Goal: Task Accomplishment & Management: Use online tool/utility

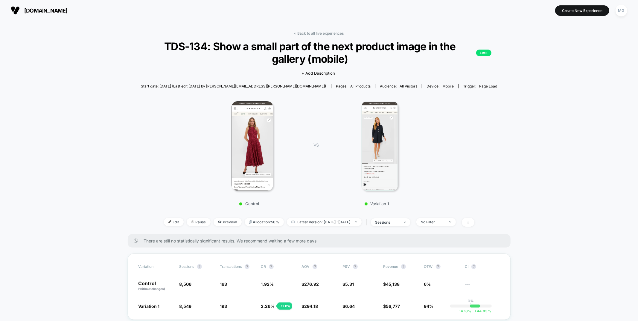
click at [321, 35] on div "< Back to all live experiences TDS-134: Show a small part of the next product i…" at bounding box center [319, 132] width 383 height 203
click at [323, 34] on link "< Back to all live experiences" at bounding box center [319, 33] width 50 height 4
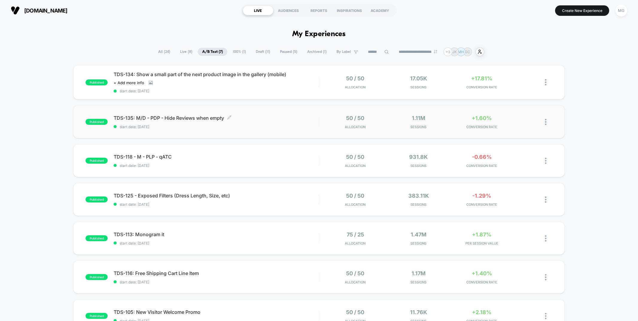
click at [271, 121] on div "TDS-135: M/D - PDP - Hide Reviews when empty Click to edit experience details C…" at bounding box center [216, 122] width 205 height 14
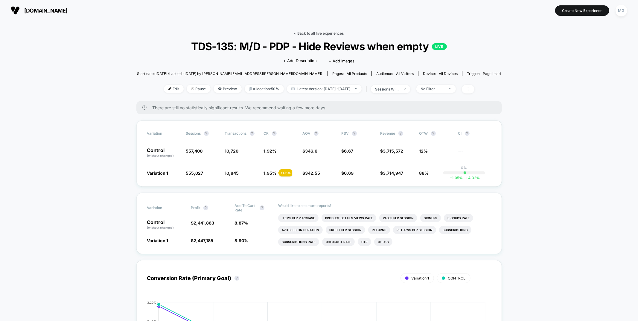
click at [314, 34] on link "< Back to all live experiences" at bounding box center [319, 33] width 50 height 4
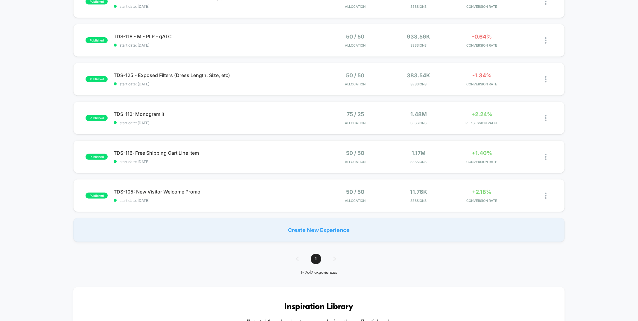
scroll to position [92, 0]
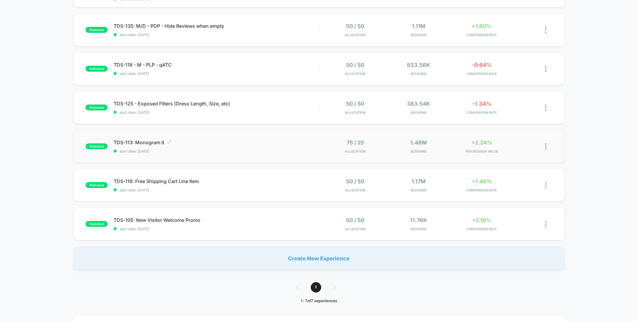
click at [299, 147] on div "TDS-113: Monogram it Click to edit experience details Click to edit experience …" at bounding box center [216, 147] width 205 height 14
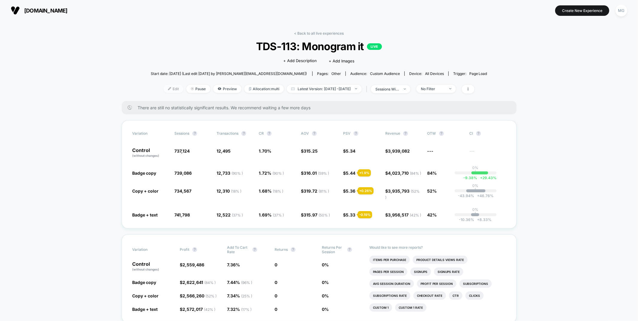
click at [164, 87] on span "Edit" at bounding box center [174, 89] width 20 height 8
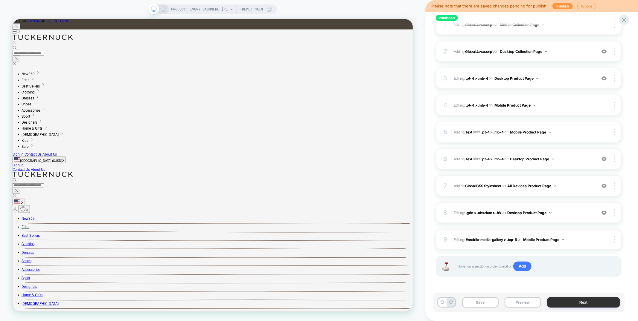
click at [570, 303] on button "Next" at bounding box center [583, 302] width 73 height 10
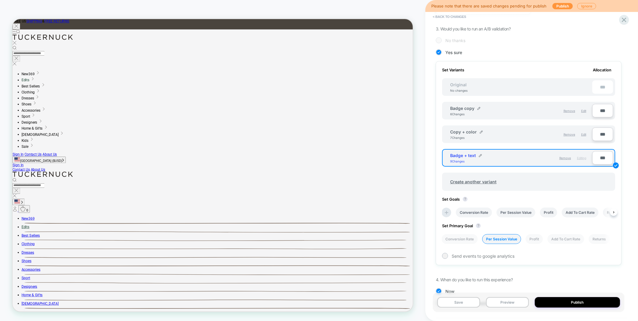
scroll to position [129, 0]
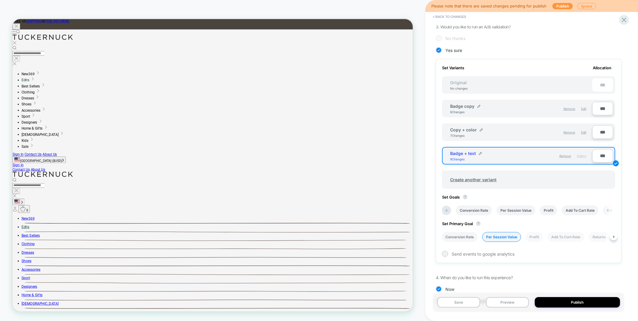
click at [458, 236] on li "Conversion Rate" at bounding box center [459, 237] width 36 height 10
click at [453, 304] on button "Save" at bounding box center [458, 302] width 43 height 10
click at [623, 24] on icon at bounding box center [624, 20] width 8 height 8
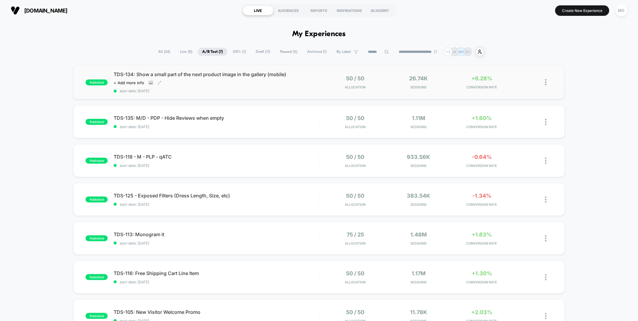
click at [262, 84] on div "TDS-134: Show a small part of the next product image in the gallery (mobile) Cl…" at bounding box center [216, 82] width 205 height 22
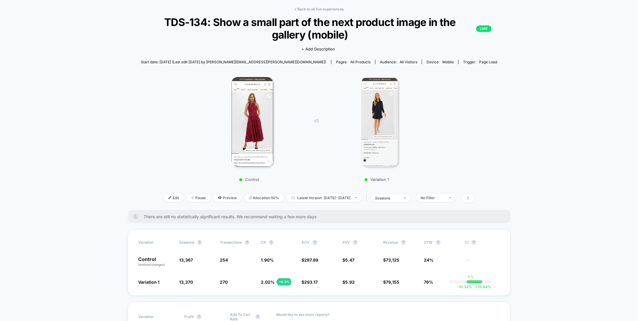
scroll to position [8, 0]
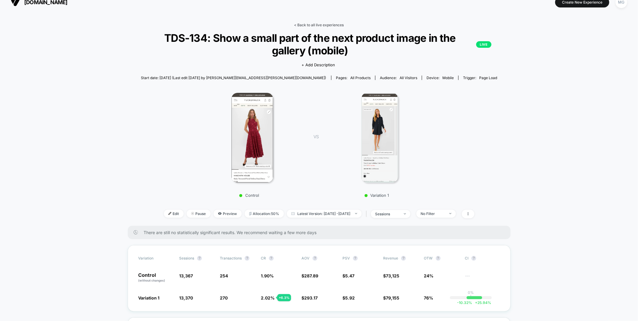
click at [299, 23] on link "< Back to all live experiences" at bounding box center [319, 25] width 50 height 4
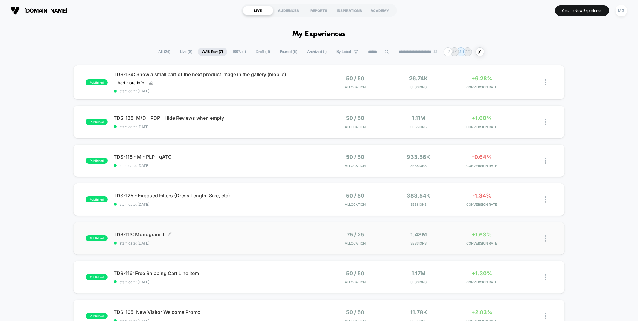
click at [295, 238] on div "TDS-113: Monogram it Click to edit experience details Click to edit experience …" at bounding box center [216, 239] width 205 height 14
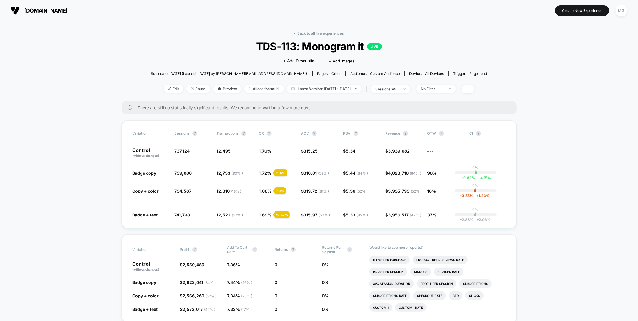
click at [300, 32] on link "< Back to all live experiences" at bounding box center [319, 33] width 50 height 4
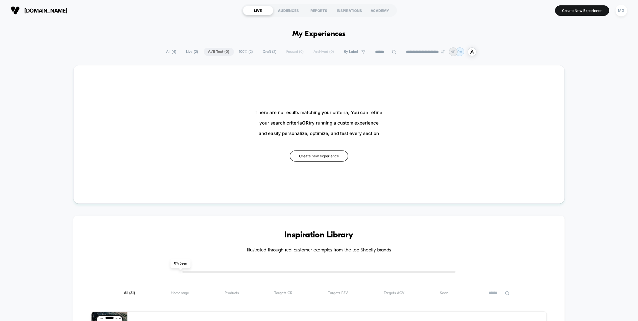
click at [246, 51] on span "100% ( 2 )" at bounding box center [246, 52] width 23 height 8
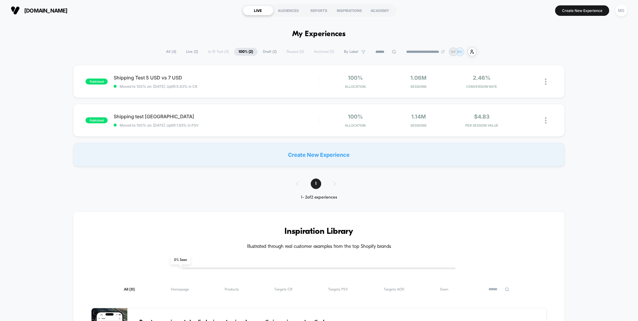
click at [264, 54] on span "Draft ( 2 )" at bounding box center [269, 52] width 23 height 8
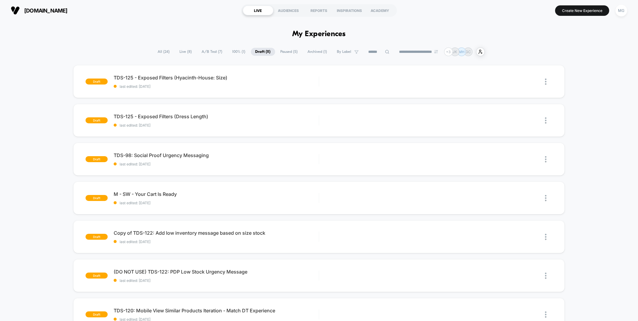
click at [209, 52] on span "A/B Test ( 7 )" at bounding box center [212, 52] width 30 height 8
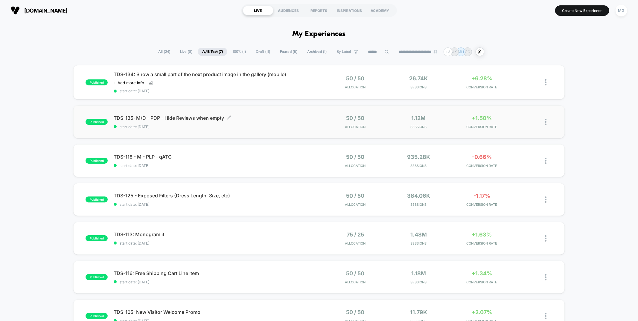
click at [260, 120] on span "TDS-135: M/D - PDP - Hide Reviews when empty Click to edit experience details" at bounding box center [216, 118] width 205 height 6
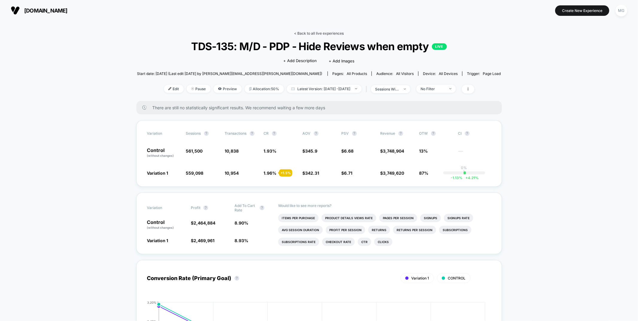
click at [323, 32] on link "< Back to all live experiences" at bounding box center [319, 33] width 50 height 4
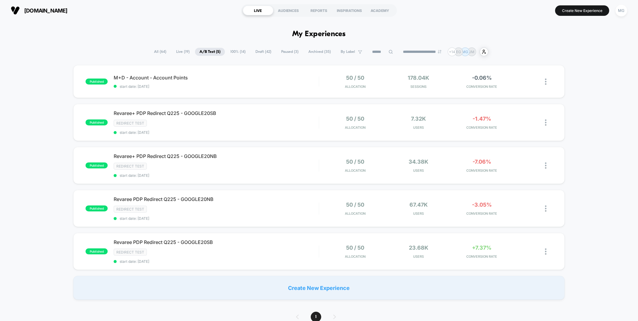
click at [239, 51] on span "100% ( 14 )" at bounding box center [238, 52] width 24 height 8
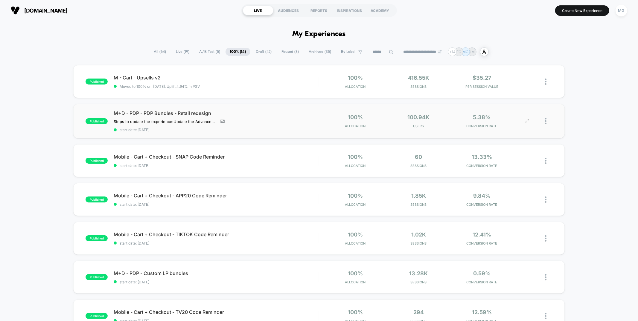
click at [526, 120] on icon at bounding box center [527, 121] width 4 height 4
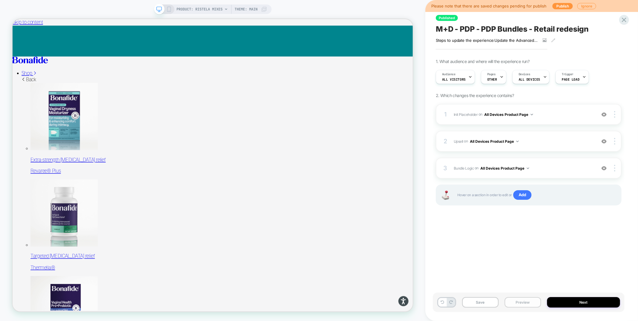
click at [519, 300] on button "Preview" at bounding box center [522, 302] width 36 height 10
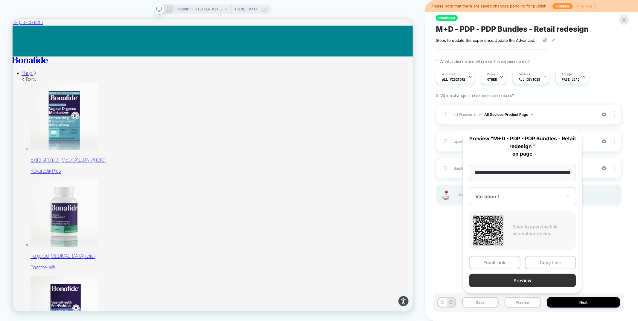
scroll to position [0, 68]
click at [518, 280] on button "Preview" at bounding box center [522, 280] width 107 height 13
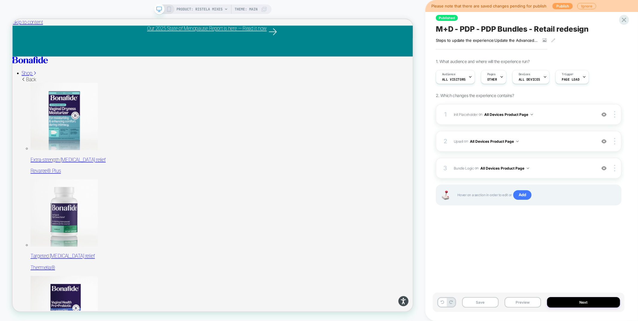
click at [555, 6] on button "Publish" at bounding box center [562, 6] width 20 height 6
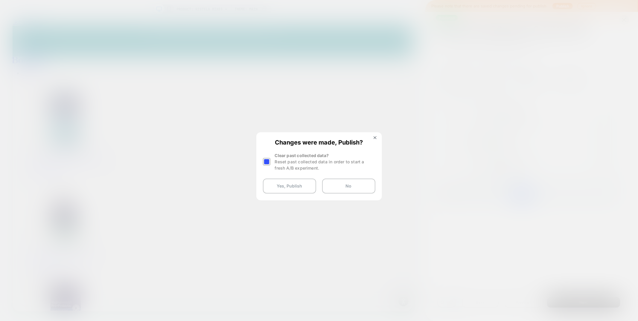
click at [265, 162] on div at bounding box center [266, 161] width 7 height 7
click at [287, 189] on button "Yes, Publish" at bounding box center [289, 186] width 53 height 15
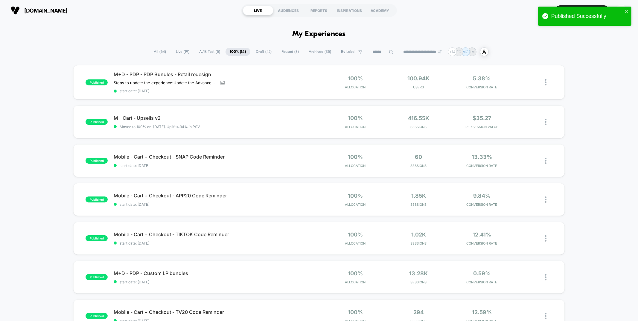
click at [261, 54] on span "Draft ( 42 )" at bounding box center [263, 52] width 25 height 8
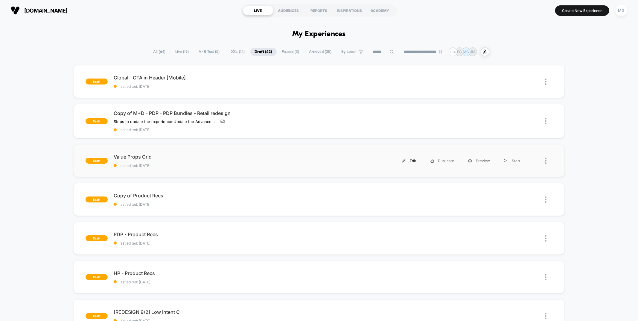
click at [411, 160] on div "Edit" at bounding box center [409, 160] width 28 height 13
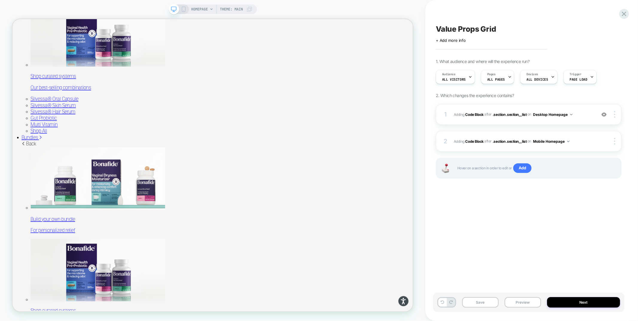
scroll to position [640, 0]
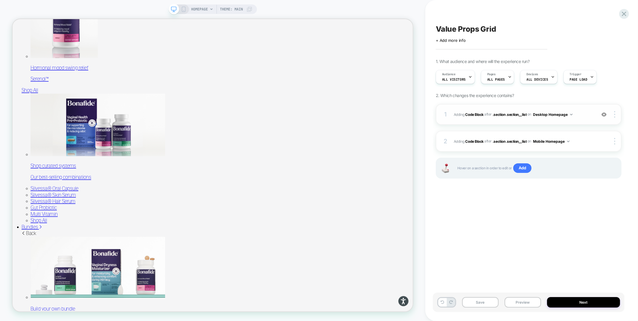
click at [517, 123] on div "1 Adding Code Block AFTER .section .section__list .section .section__list on De…" at bounding box center [529, 114] width 186 height 21
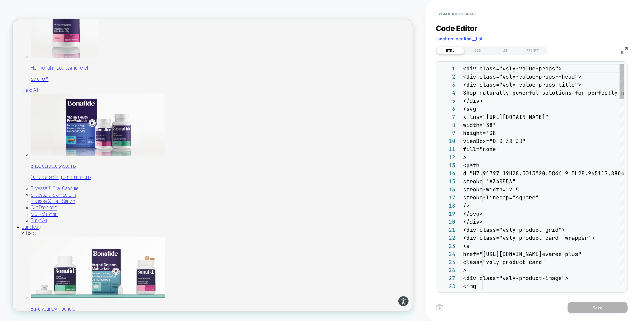
scroll to position [760, 0]
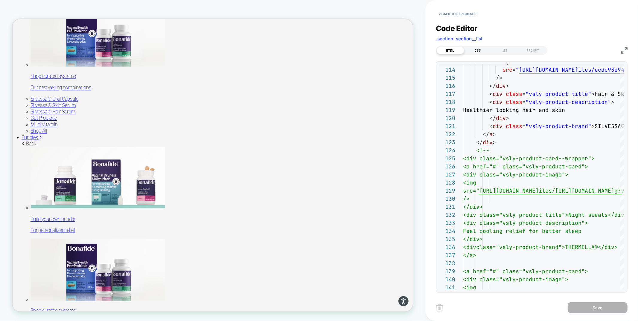
click at [482, 48] on div "CSS" at bounding box center [477, 50] width 27 height 7
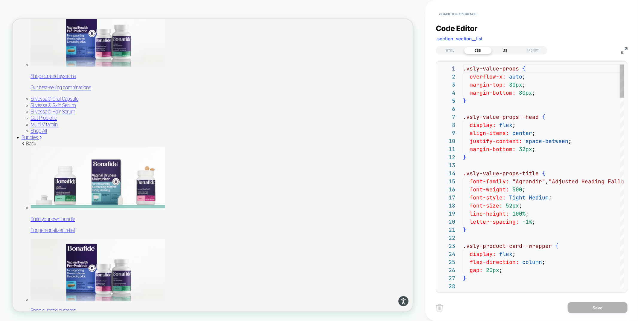
scroll to position [81, 0]
click at [503, 51] on div "JS" at bounding box center [504, 50] width 27 height 7
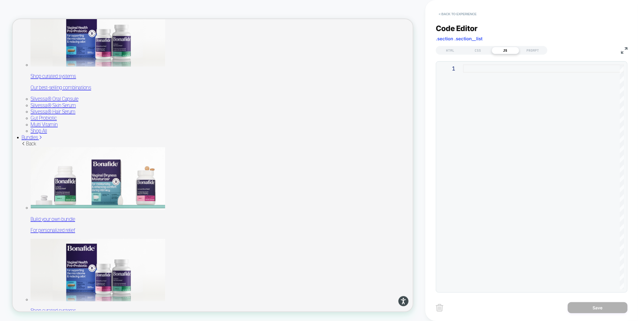
click at [467, 15] on button "< Back to experience" at bounding box center [458, 14] width 44 height 10
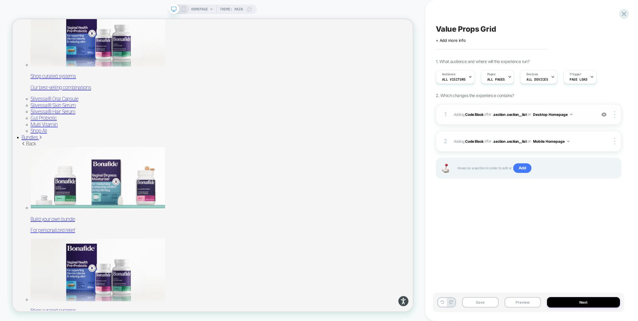
click at [606, 113] on div at bounding box center [603, 114] width 11 height 7
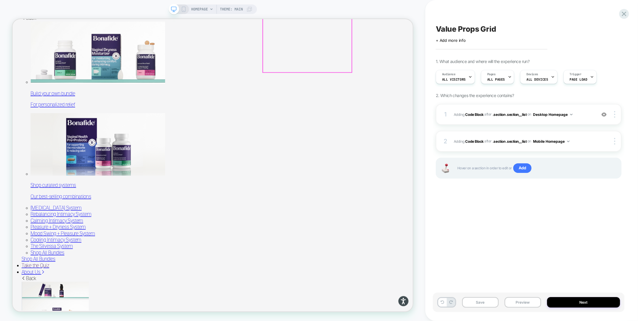
scroll to position [996, 0]
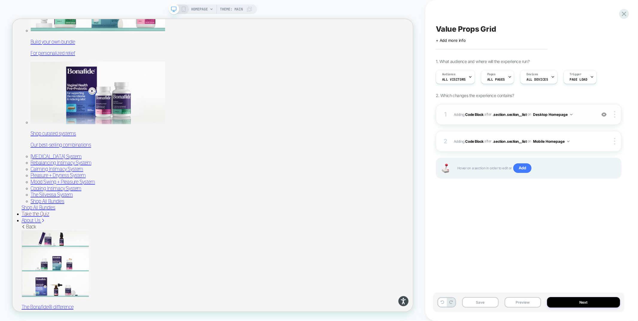
click at [555, 121] on div "1 Adding Code Block AFTER .section .section__list .section .section__list on De…" at bounding box center [529, 114] width 186 height 21
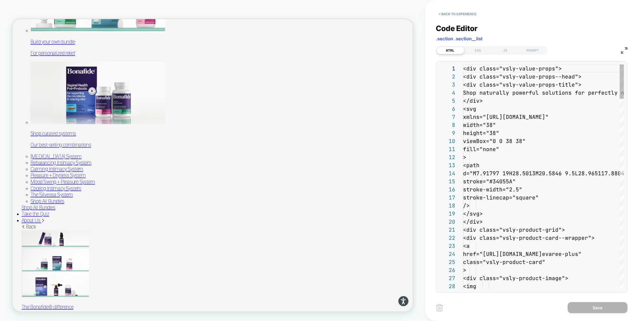
scroll to position [81, 0]
click at [481, 51] on div "CSS" at bounding box center [477, 50] width 27 height 7
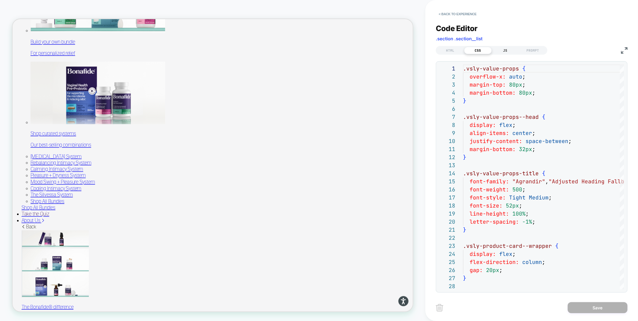
click at [515, 52] on div "JS" at bounding box center [504, 50] width 27 height 7
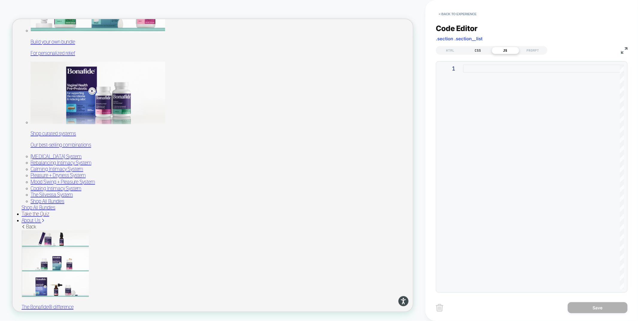
click at [485, 51] on div "CSS" at bounding box center [477, 50] width 27 height 7
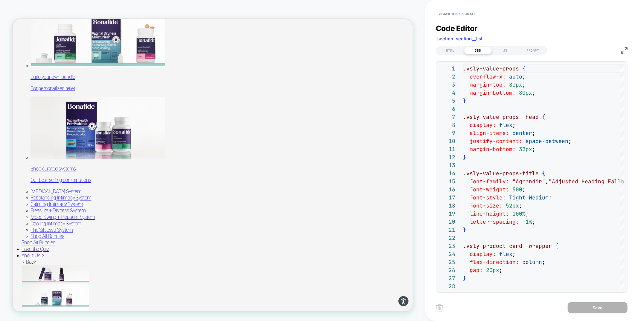
scroll to position [950, 0]
click at [466, 15] on button "< Back to experience" at bounding box center [458, 14] width 44 height 10
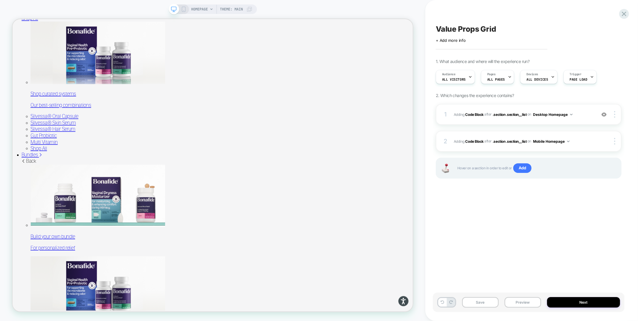
scroll to position [736, 0]
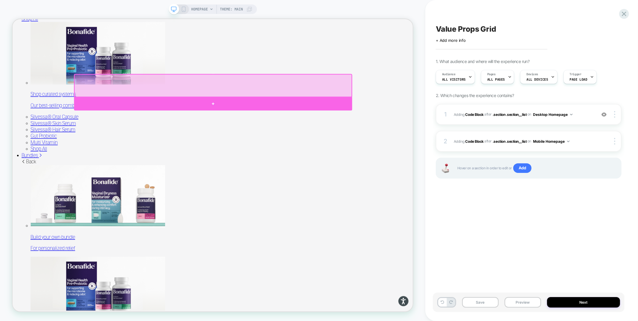
click at [430, 130] on div at bounding box center [279, 132] width 371 height 18
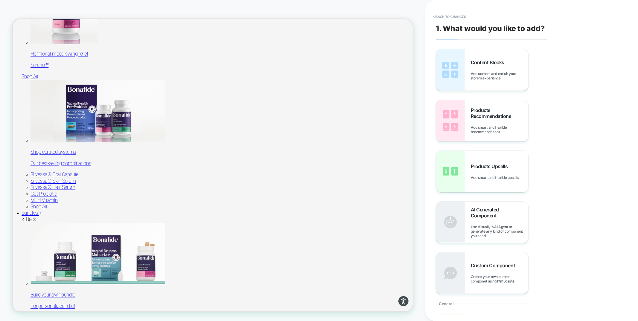
scroll to position [658, 0]
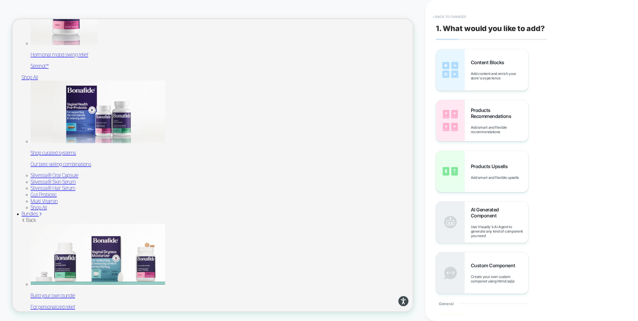
click at [445, 14] on button "< Back to changes" at bounding box center [449, 17] width 39 height 10
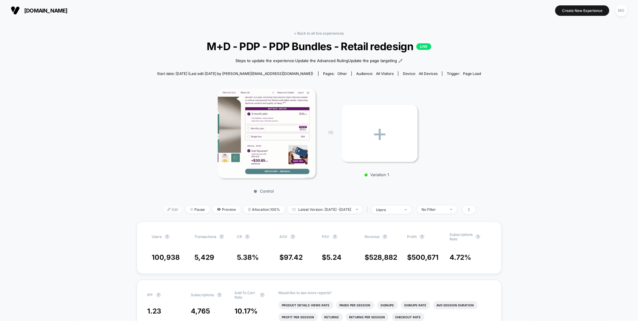
click at [166, 208] on span "Edit" at bounding box center [173, 210] width 20 height 8
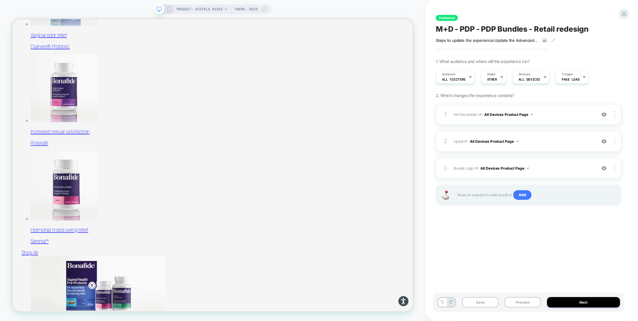
scroll to position [420, 0]
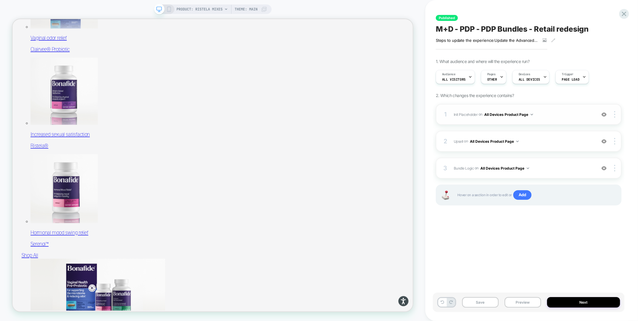
click at [557, 117] on span "Init Placeholder Replacing Code Block WITH #bundle-creator-container on All Dev…" at bounding box center [522, 114] width 139 height 7
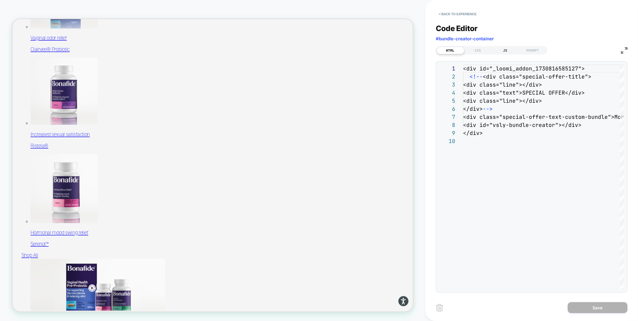
scroll to position [528, 0]
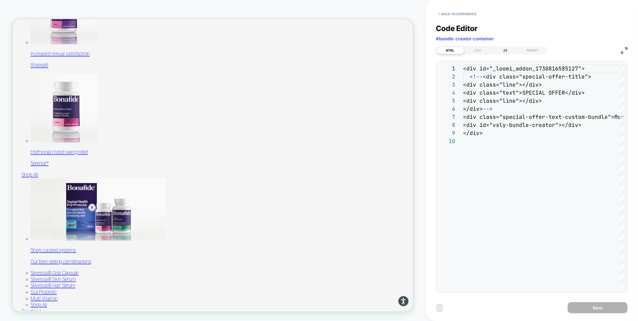
click at [500, 48] on div "JS" at bounding box center [504, 50] width 27 height 7
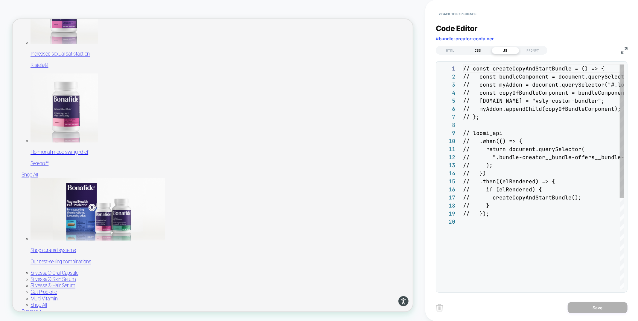
scroll to position [81, 0]
click at [456, 11] on button "< Back to experience" at bounding box center [458, 14] width 44 height 10
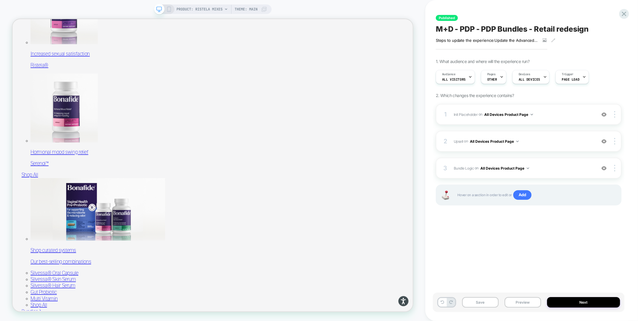
scroll to position [581, 0]
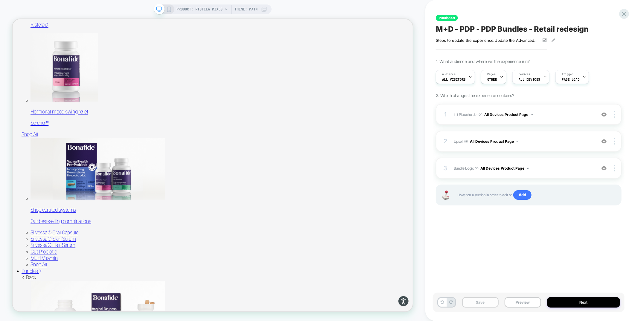
click at [473, 305] on button "Save" at bounding box center [480, 302] width 36 height 10
click at [603, 140] on img at bounding box center [603, 141] width 5 height 5
click at [604, 140] on img at bounding box center [603, 141] width 5 height 5
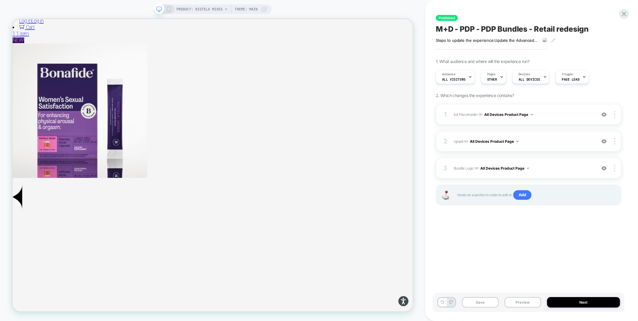
scroll to position [2022, 0]
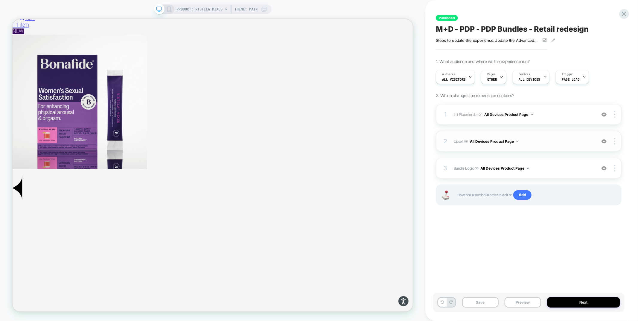
click at [542, 135] on div "2 Upsell Adding Product List AFTER #vsly-bundle-creator on All Devices Product …" at bounding box center [529, 141] width 186 height 21
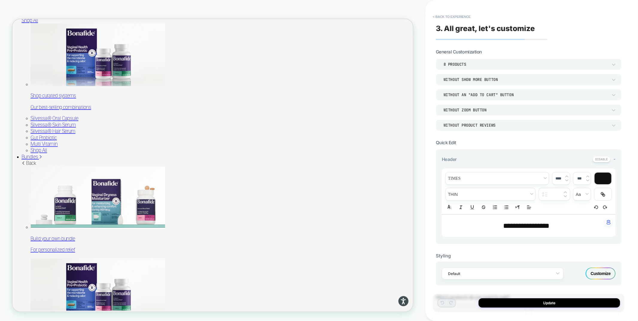
scroll to position [673, 0]
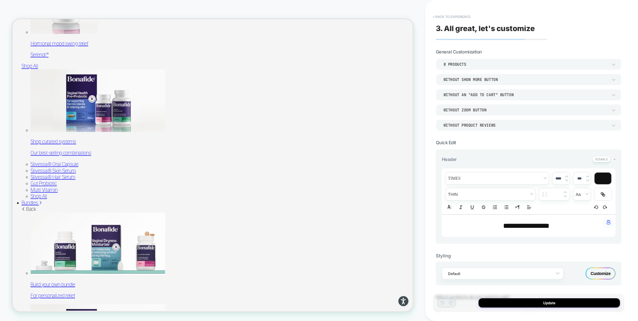
click at [443, 16] on button "< Back to experience" at bounding box center [452, 17] width 44 height 10
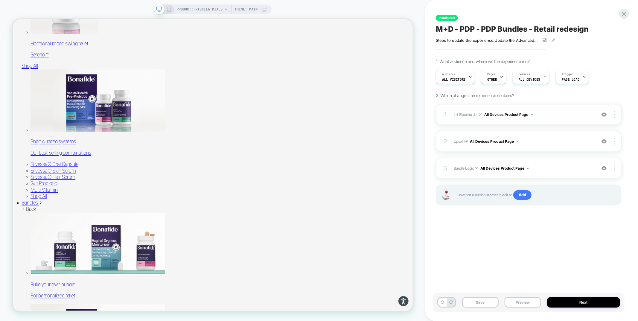
scroll to position [726, 0]
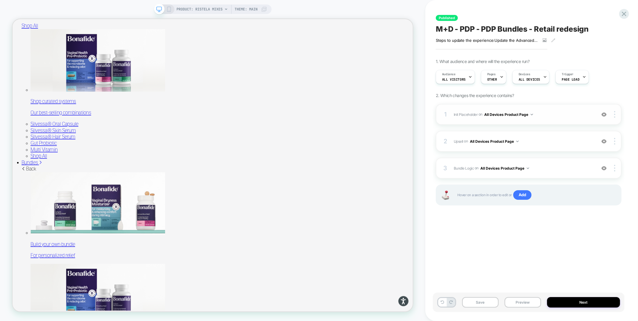
click at [550, 112] on span "Init Placeholder Replacing Code Block WITH #bundle-creator-container on All Dev…" at bounding box center [522, 114] width 139 height 7
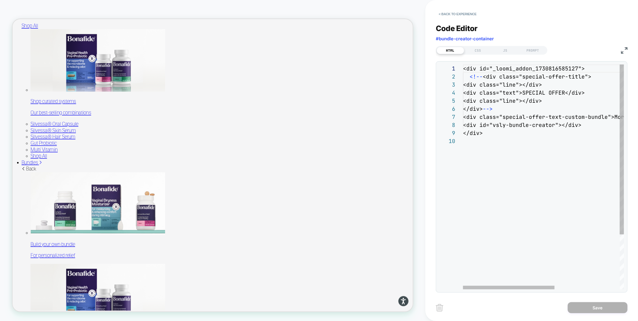
scroll to position [780, 0]
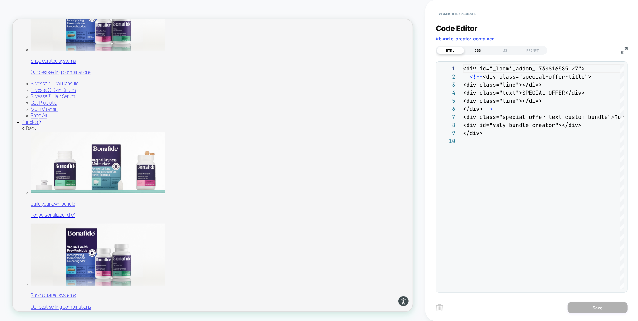
click at [475, 51] on div "CSS" at bounding box center [477, 50] width 27 height 7
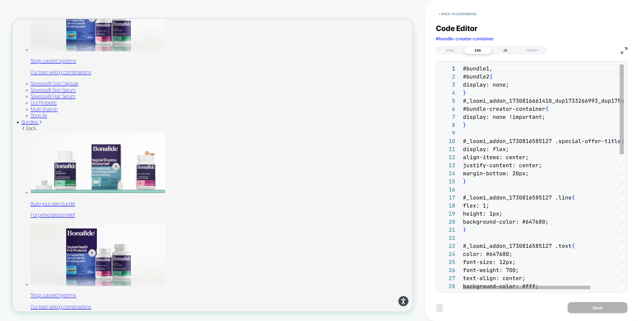
scroll to position [81, 0]
click at [502, 50] on div "JS" at bounding box center [504, 50] width 27 height 7
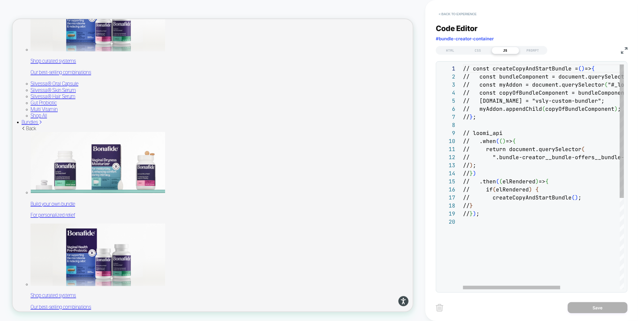
click at [468, 12] on button "< Back to experience" at bounding box center [458, 14] width 44 height 10
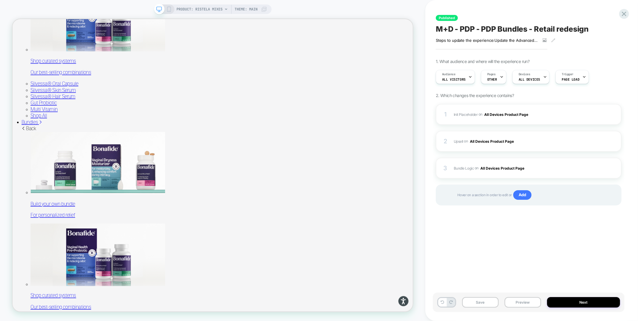
scroll to position [834, 0]
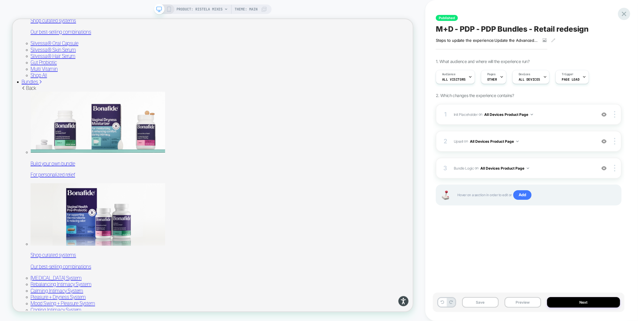
click at [623, 12] on icon at bounding box center [624, 14] width 8 height 8
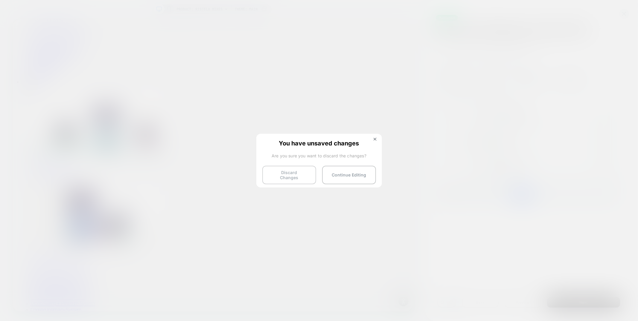
click at [280, 172] on button "Discard Changes" at bounding box center [289, 175] width 54 height 19
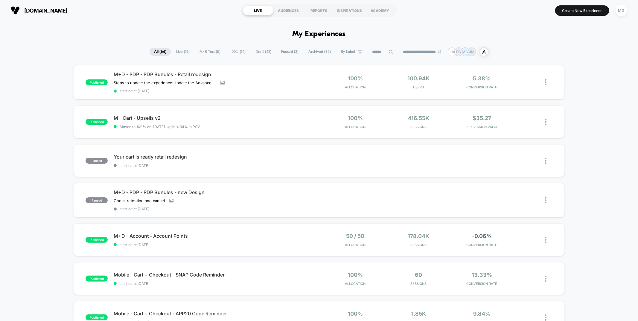
click at [256, 52] on span "Draft ( 42 )" at bounding box center [263, 52] width 25 height 8
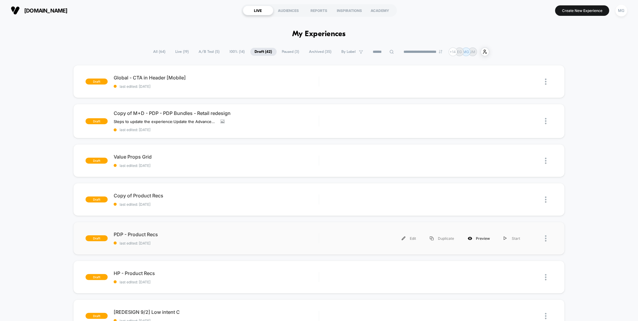
click at [484, 237] on div "Preview" at bounding box center [479, 238] width 36 height 13
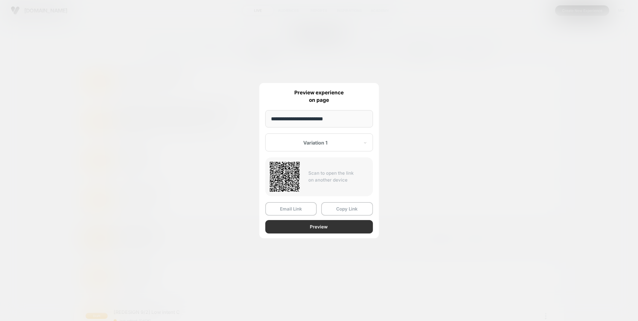
click at [298, 226] on button "Preview" at bounding box center [319, 226] width 108 height 13
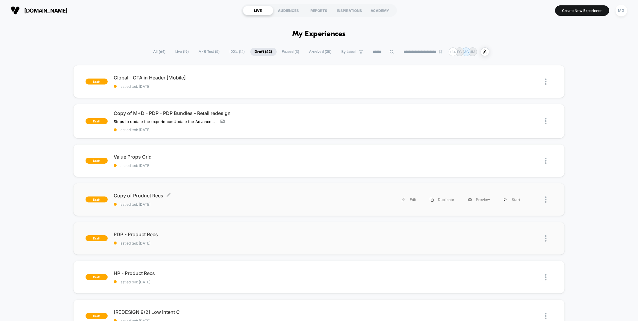
click at [267, 202] on span "last edited: 9/9/2025" at bounding box center [216, 204] width 205 height 4
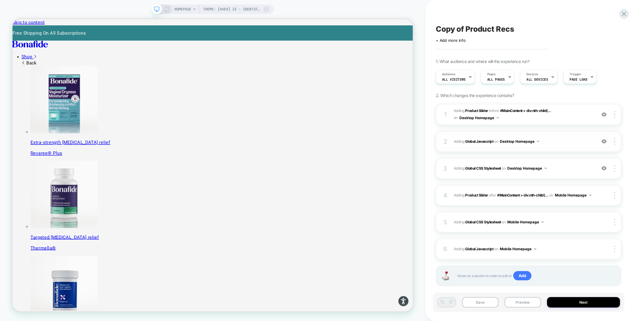
click at [572, 145] on div "2 Adding Global Javascript on Desktop Homepage Add Before Add After Copy to Mob…" at bounding box center [529, 141] width 186 height 21
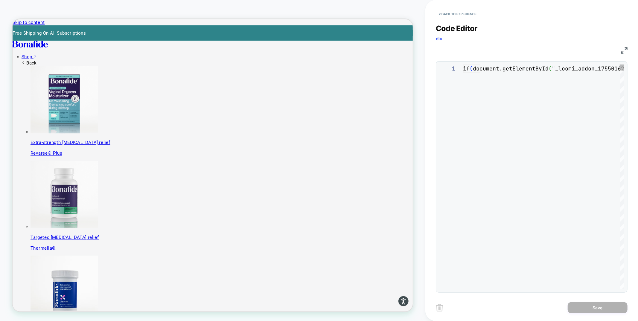
scroll to position [81, 0]
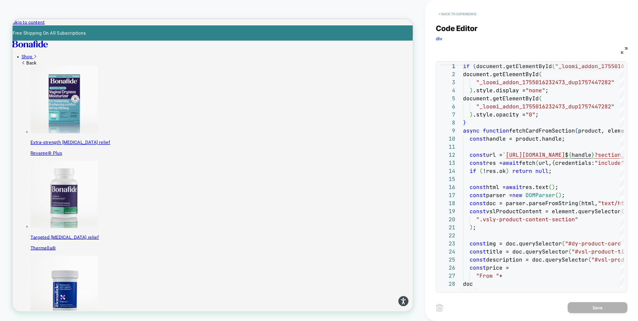
click at [463, 11] on button "< Back to experience" at bounding box center [458, 14] width 44 height 10
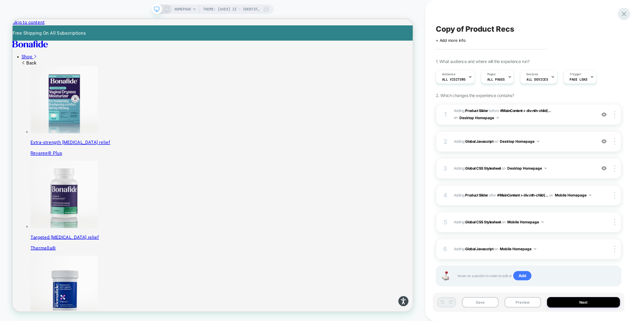
click at [625, 16] on icon at bounding box center [624, 14] width 8 height 8
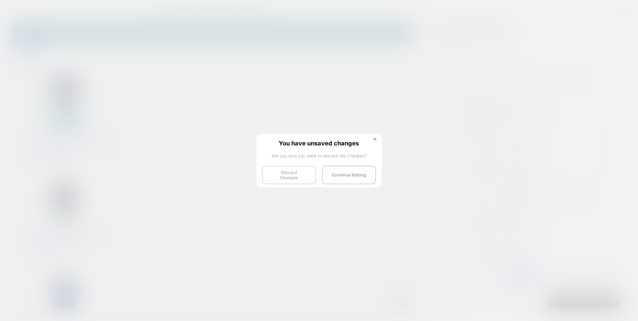
click at [291, 176] on button "Discard Changes" at bounding box center [289, 175] width 54 height 19
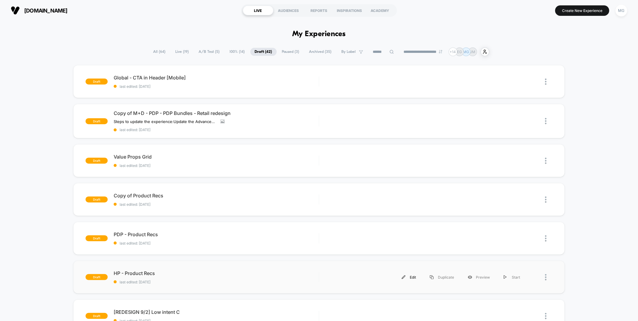
click at [414, 279] on div "Edit" at bounding box center [409, 277] width 28 height 13
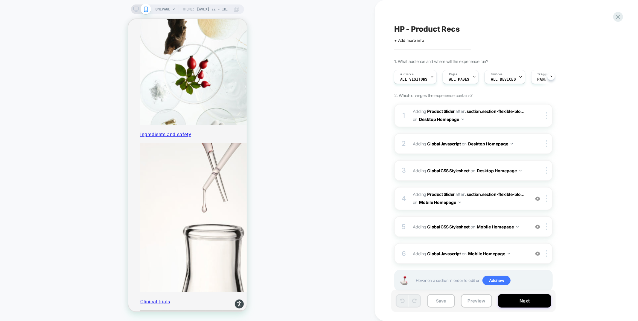
scroll to position [1543, 0]
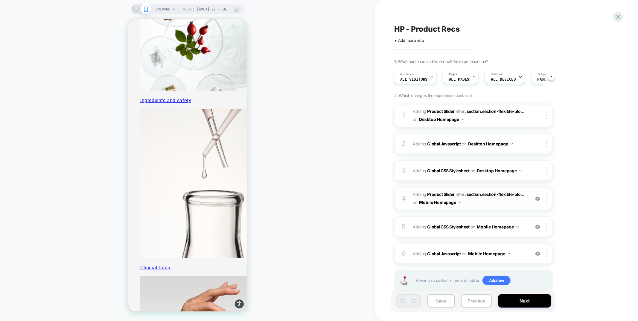
click at [469, 204] on span "#_loomi_addon_1755094638342_dup1757434986 Adding Product Slider AFTER .section.…" at bounding box center [469, 199] width 114 height 16
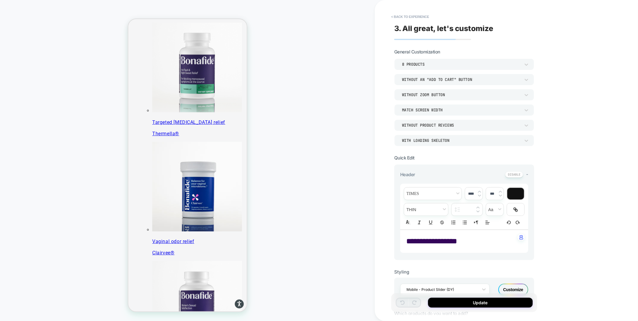
scroll to position [139, 0]
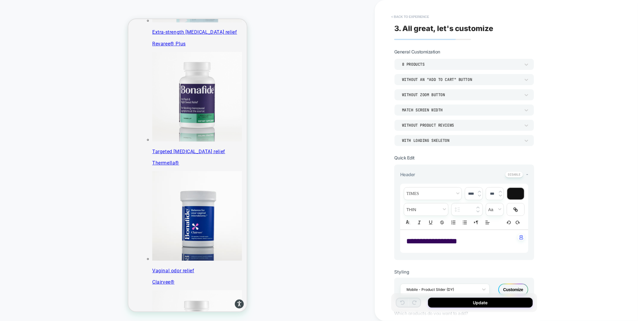
click at [418, 13] on button "< Back to experience" at bounding box center [410, 17] width 44 height 10
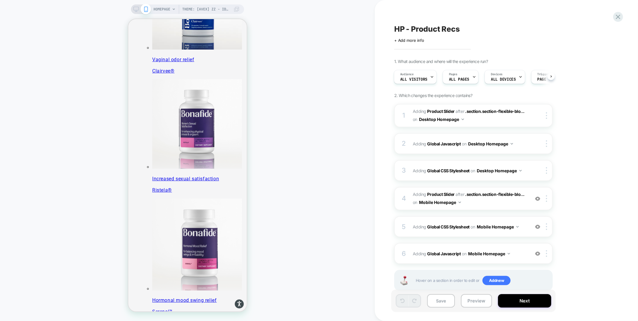
scroll to position [355, 0]
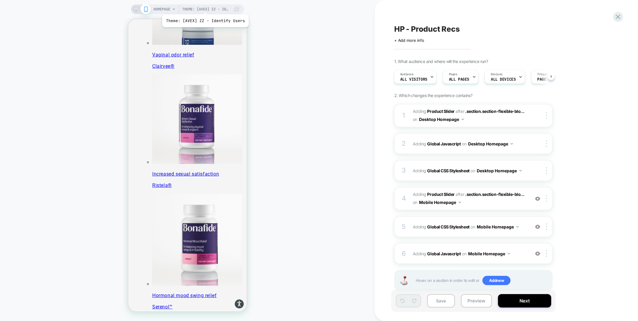
click at [204, 7] on span "Theme: [AVEX] ZZ - Identify Users" at bounding box center [206, 9] width 48 height 10
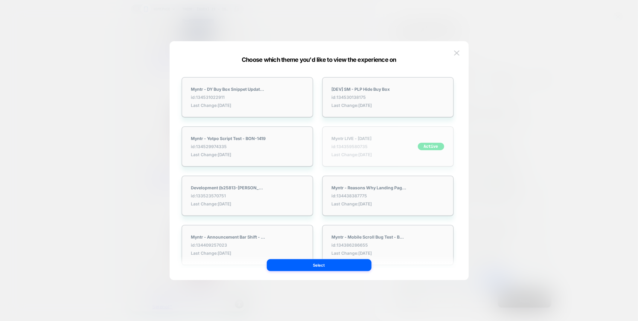
click at [359, 150] on div "Myntr LIVE - 9.8.25 id: 134359580735 Last Change: 9/11/2025" at bounding box center [351, 146] width 40 height 21
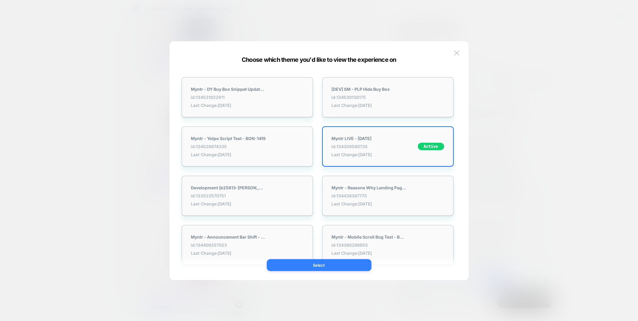
click at [320, 271] on button "Select" at bounding box center [319, 265] width 105 height 12
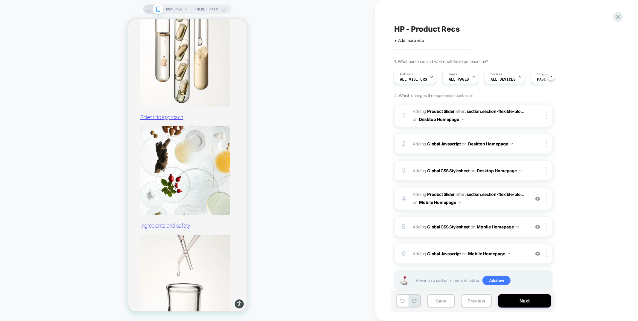
scroll to position [1267, 0]
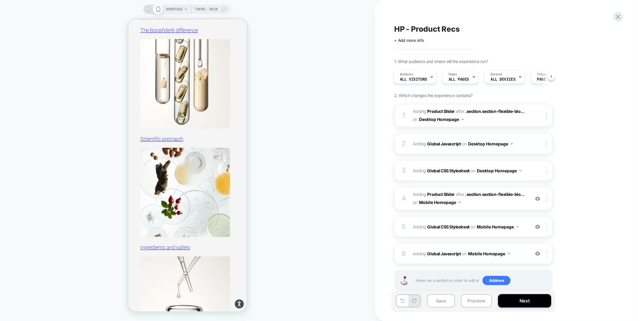
click at [497, 120] on span "#_loomi_addon_1755016232473_dup1757434986 Adding Product Slider AFTER .section.…" at bounding box center [469, 116] width 114 height 16
click at [499, 203] on span "#_loomi_addon_1755094638342_dup1757434986 Adding Product Slider AFTER .section.…" at bounding box center [469, 199] width 114 height 16
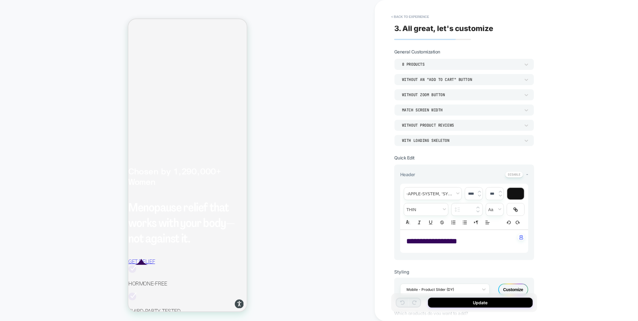
scroll to position [2407, 0]
click at [410, 17] on button "< Back to experience" at bounding box center [410, 17] width 44 height 10
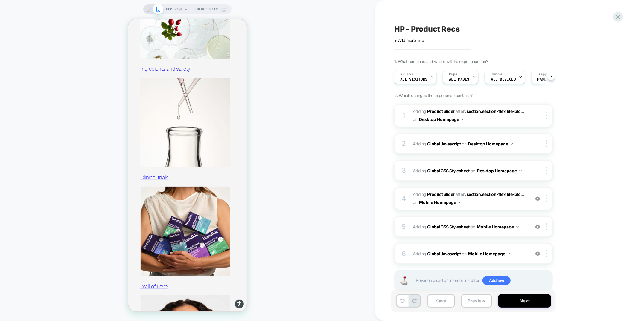
scroll to position [1439, 0]
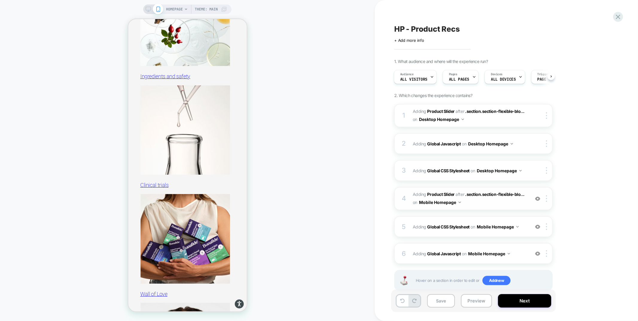
click at [482, 204] on span "#_loomi_addon_1755094638342_dup1757434986 Adding Product Slider AFTER .section.…" at bounding box center [469, 199] width 114 height 16
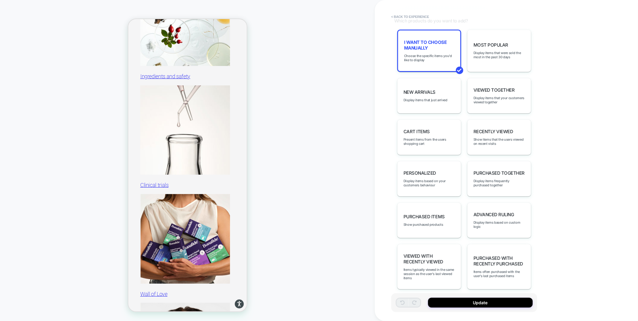
scroll to position [269, 0]
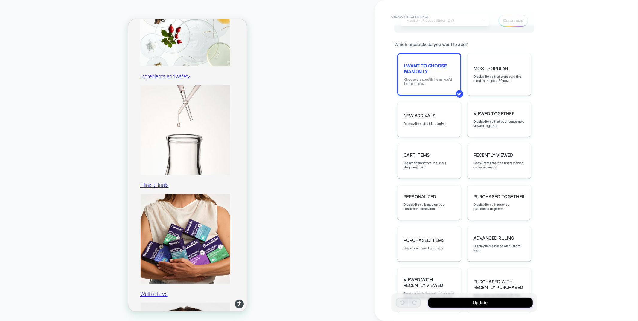
click at [426, 82] on span "Choose the specific items you'd like to display" at bounding box center [429, 81] width 50 height 8
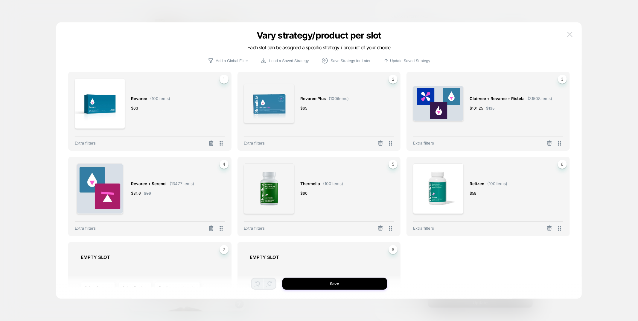
click at [570, 34] on img at bounding box center [569, 34] width 5 height 5
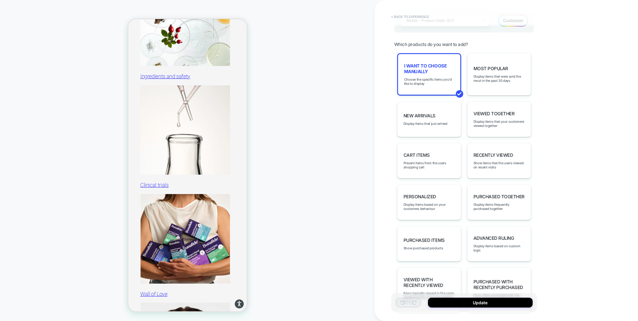
click at [404, 14] on button "< Back to experience" at bounding box center [410, 17] width 44 height 10
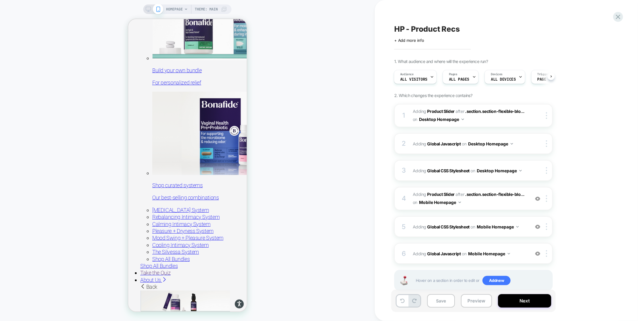
scroll to position [965, 0]
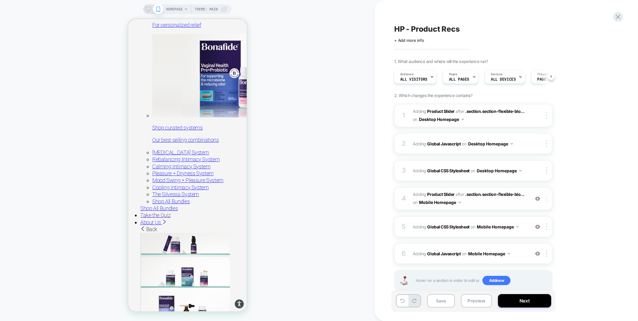
click at [547, 198] on div at bounding box center [547, 198] width 10 height 7
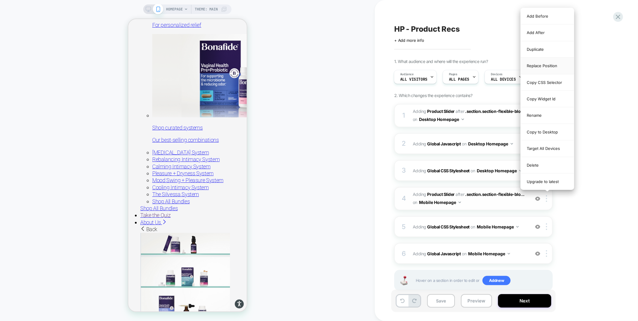
click at [557, 69] on div "Replace Position" at bounding box center [546, 66] width 53 height 16
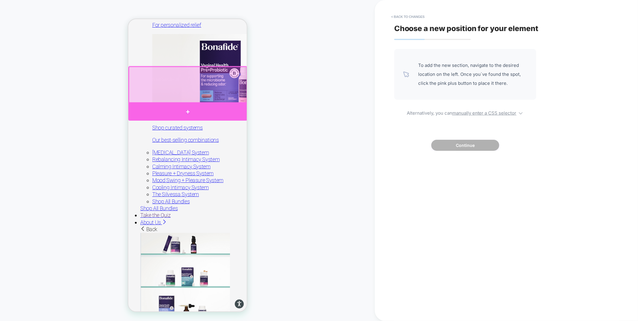
click at [226, 106] on div at bounding box center [187, 112] width 119 height 18
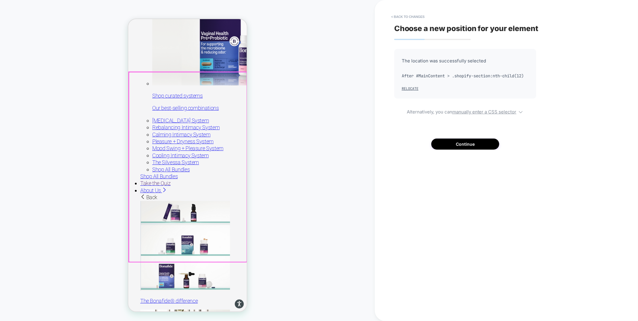
scroll to position [1003, 0]
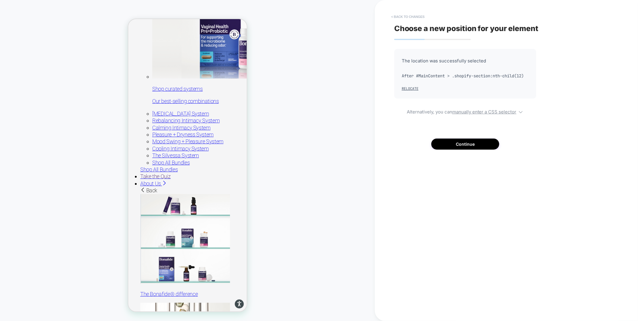
click at [420, 17] on button "< Back to changes" at bounding box center [407, 17] width 39 height 10
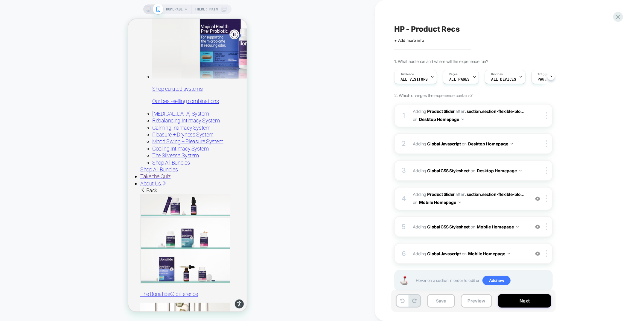
scroll to position [0, 0]
click at [485, 306] on button "Preview" at bounding box center [476, 300] width 31 height 13
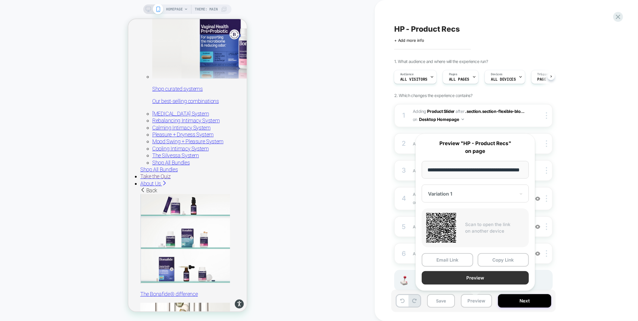
scroll to position [0, 0]
click at [476, 278] on button "Preview" at bounding box center [474, 277] width 107 height 13
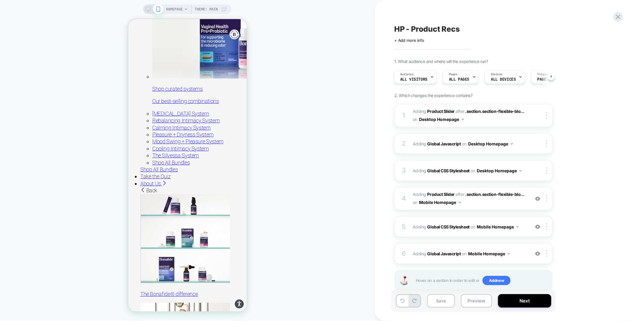
click at [488, 235] on div "5 Adding Global CSS Stylesheet on Mobile Homepage Add Before Add After Copy to …" at bounding box center [473, 226] width 158 height 21
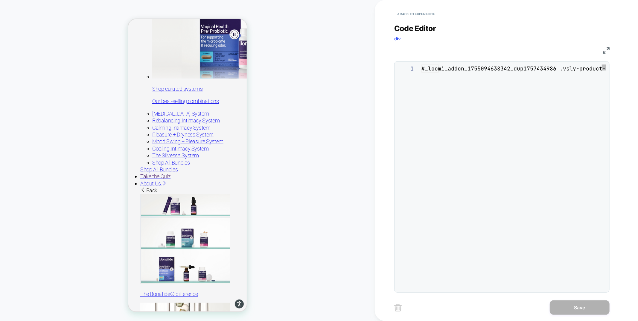
scroll to position [81, 0]
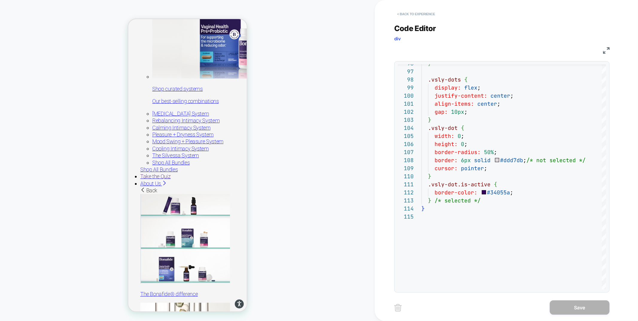
click at [413, 16] on button "< Back to experience" at bounding box center [416, 14] width 44 height 10
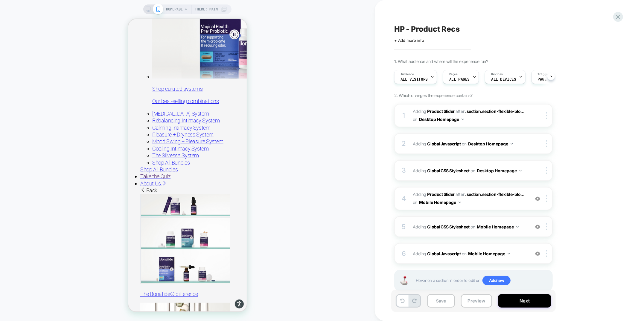
scroll to position [0, 0]
click at [480, 245] on div "6 Adding Global Javascript on Mobile Homepage Add Before Add After Copy to Desk…" at bounding box center [473, 253] width 158 height 21
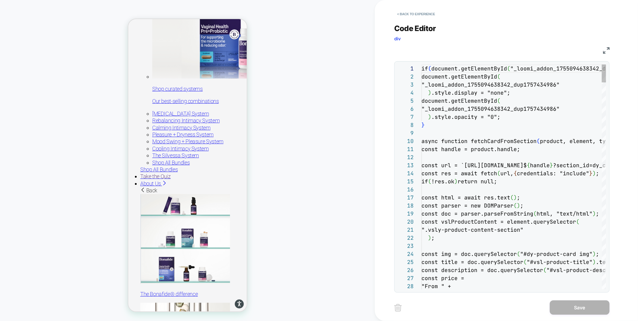
scroll to position [81, 0]
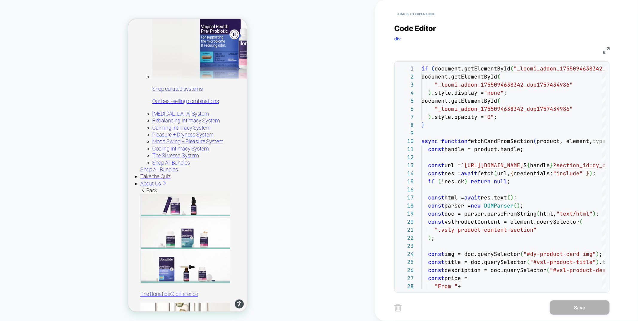
click at [603, 48] on img at bounding box center [606, 50] width 7 height 7
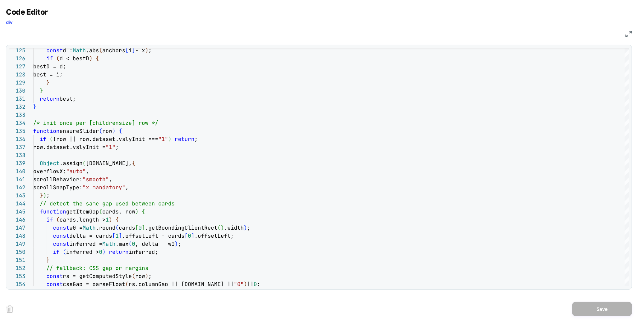
click at [629, 31] on img at bounding box center [628, 34] width 7 height 7
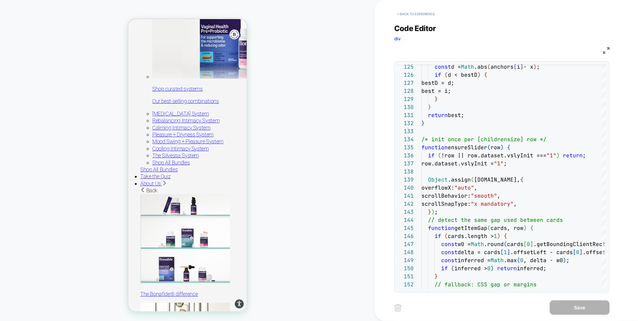
click at [422, 14] on button "< Back to experience" at bounding box center [416, 14] width 44 height 10
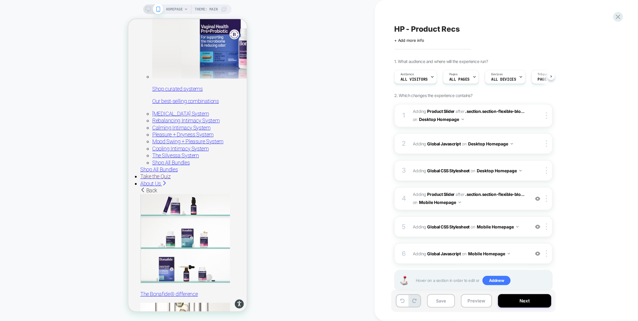
scroll to position [0, 0]
click at [620, 18] on icon at bounding box center [618, 17] width 8 height 8
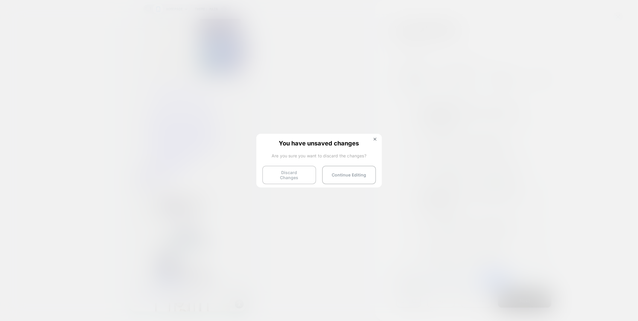
click at [284, 174] on button "Discard Changes" at bounding box center [289, 175] width 54 height 19
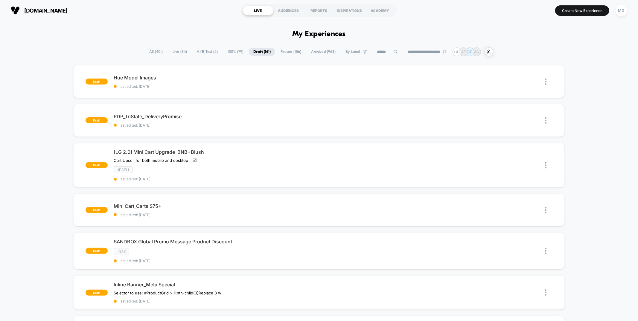
click at [206, 51] on span "A/B Test ( 5 )" at bounding box center [207, 52] width 30 height 8
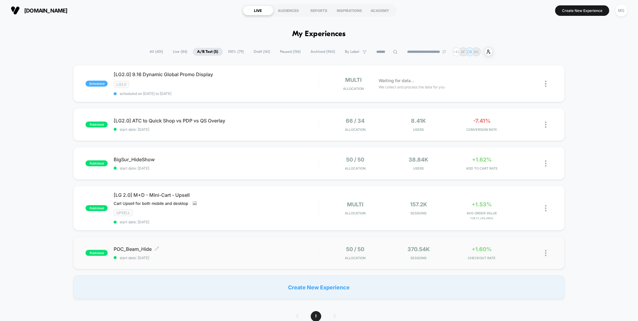
click at [266, 253] on div "POC_Beam_Hide Click to edit experience details Click to edit experience details…" at bounding box center [216, 253] width 205 height 14
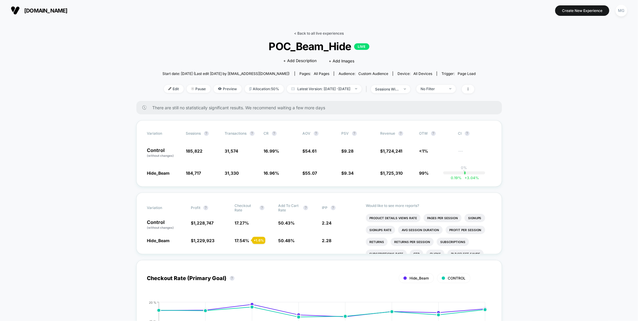
click at [328, 31] on link "< Back to all live experiences" at bounding box center [319, 33] width 50 height 4
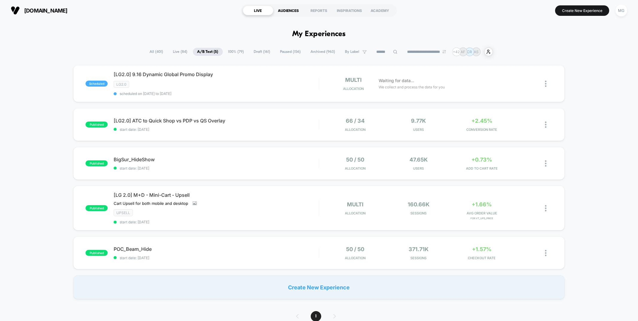
click at [300, 10] on div "AUDIENCES" at bounding box center [288, 11] width 30 height 10
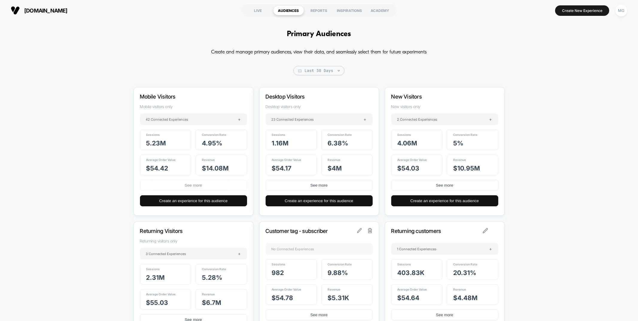
click at [194, 186] on button "See more" at bounding box center [193, 185] width 107 height 11
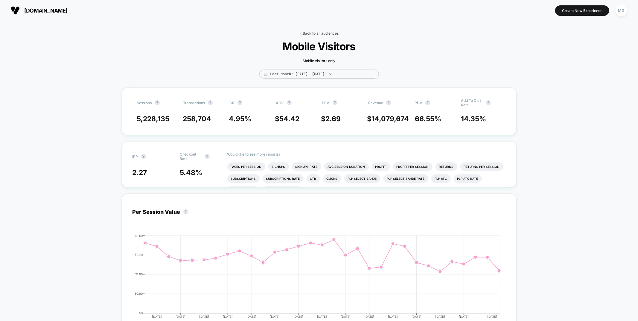
click at [305, 33] on link "< Back to all audiences" at bounding box center [318, 33] width 39 height 4
